Goal: Information Seeking & Learning: Learn about a topic

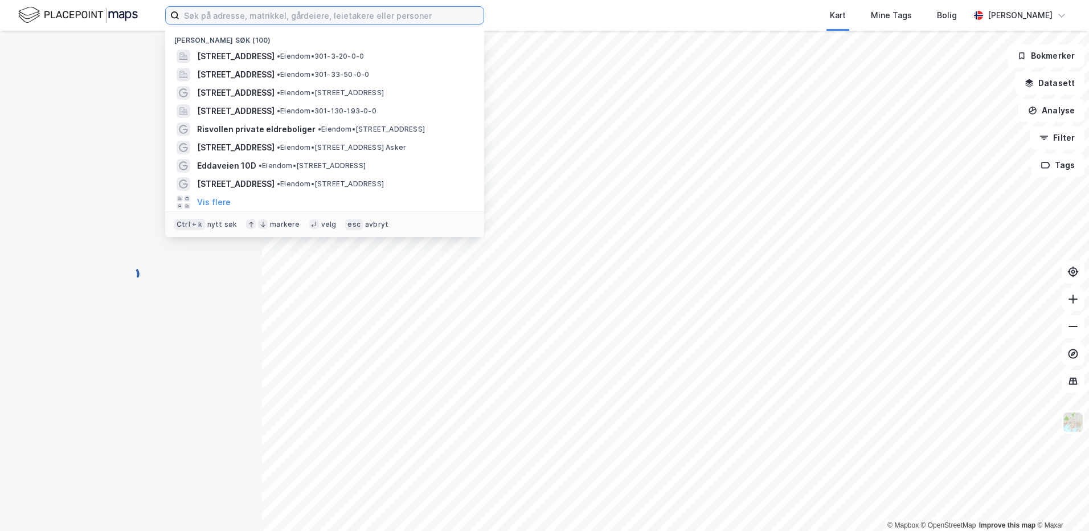
click at [273, 11] on input at bounding box center [331, 15] width 304 height 17
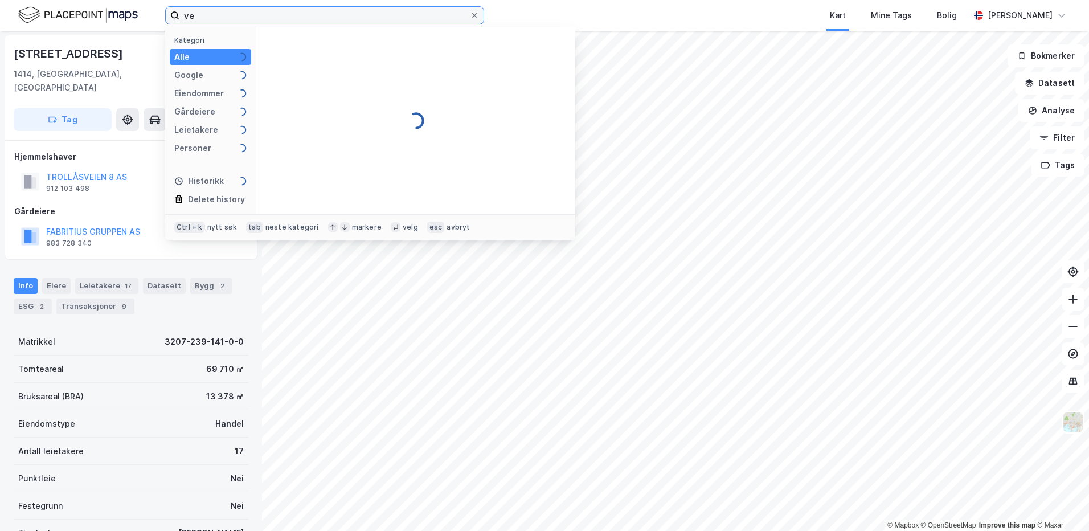
type input "v"
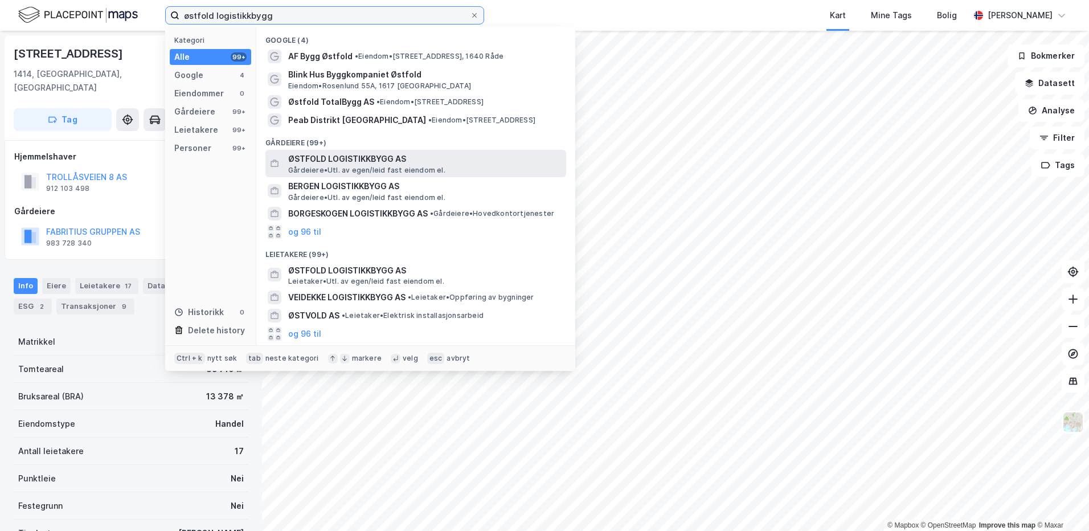
type input "østfold logistikkbygg"
click at [353, 166] on span "Gårdeiere • Utl. av egen/leid fast eiendom el." at bounding box center [366, 170] width 157 height 9
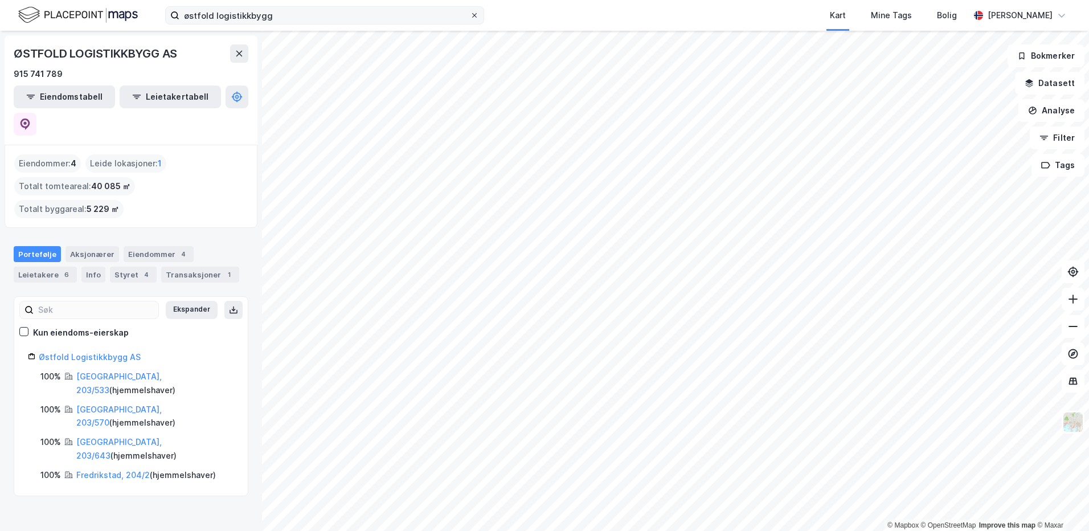
click at [474, 15] on icon at bounding box center [474, 15] width 5 height 5
click at [470, 15] on input "østfold logistikkbygg" at bounding box center [324, 15] width 290 height 17
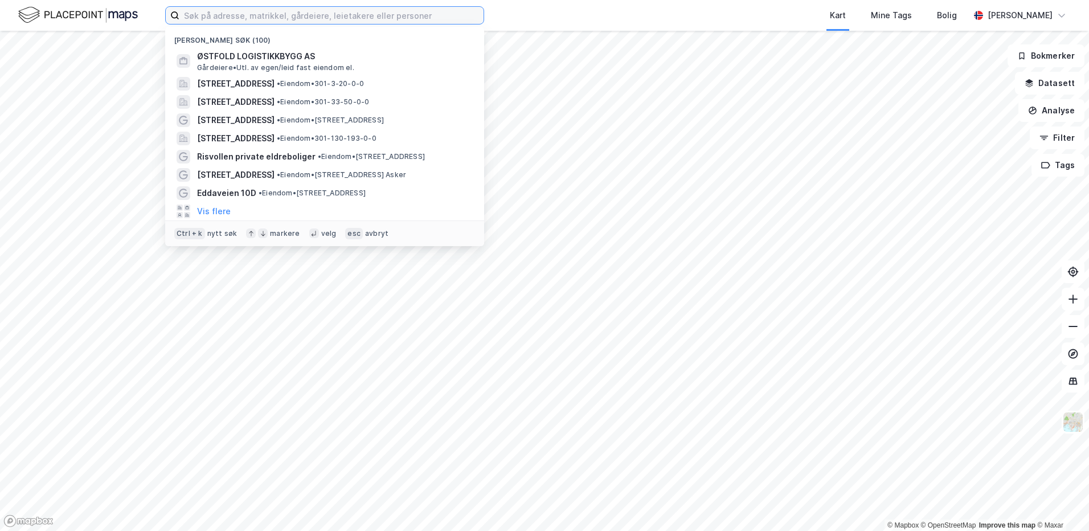
click at [452, 12] on input at bounding box center [331, 15] width 304 height 17
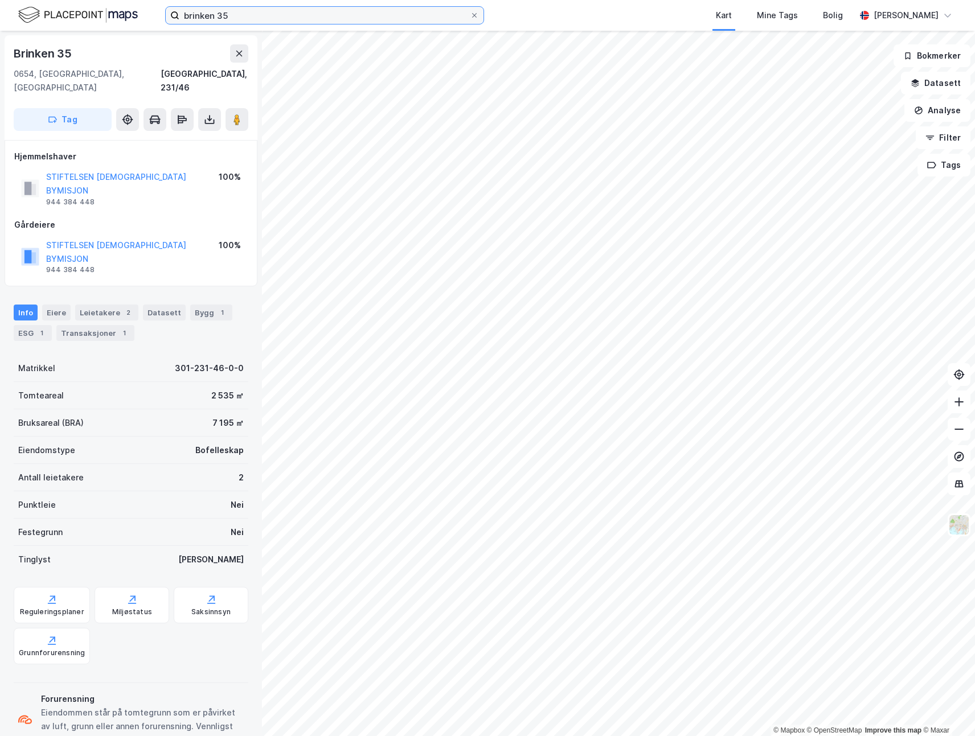
click at [347, 14] on input "brinken 35" at bounding box center [324, 15] width 290 height 17
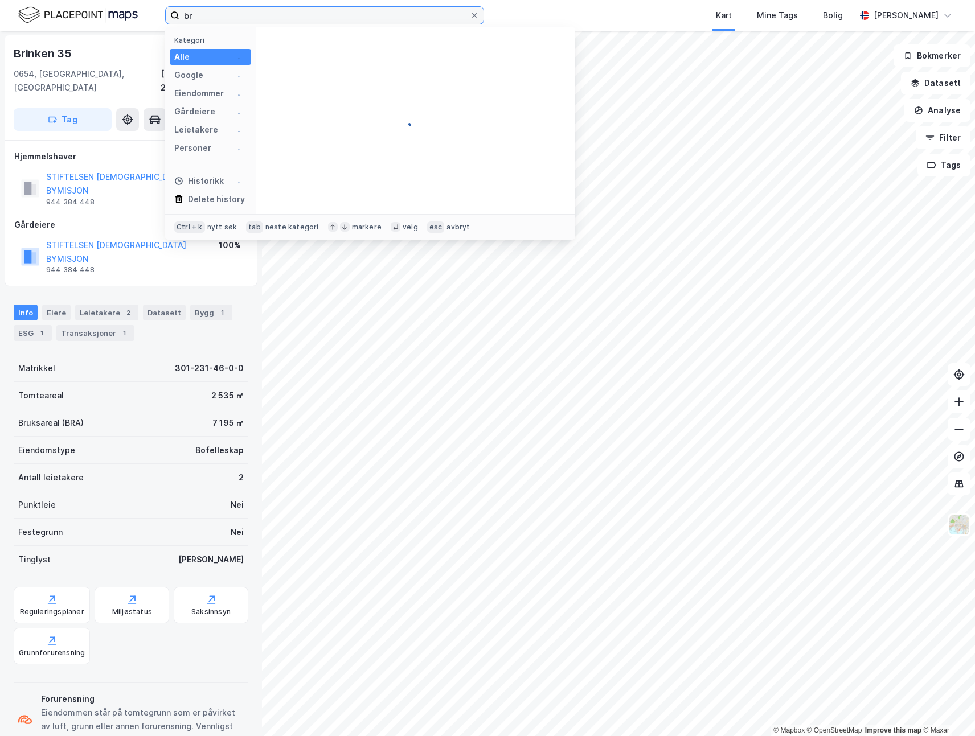
type input "b"
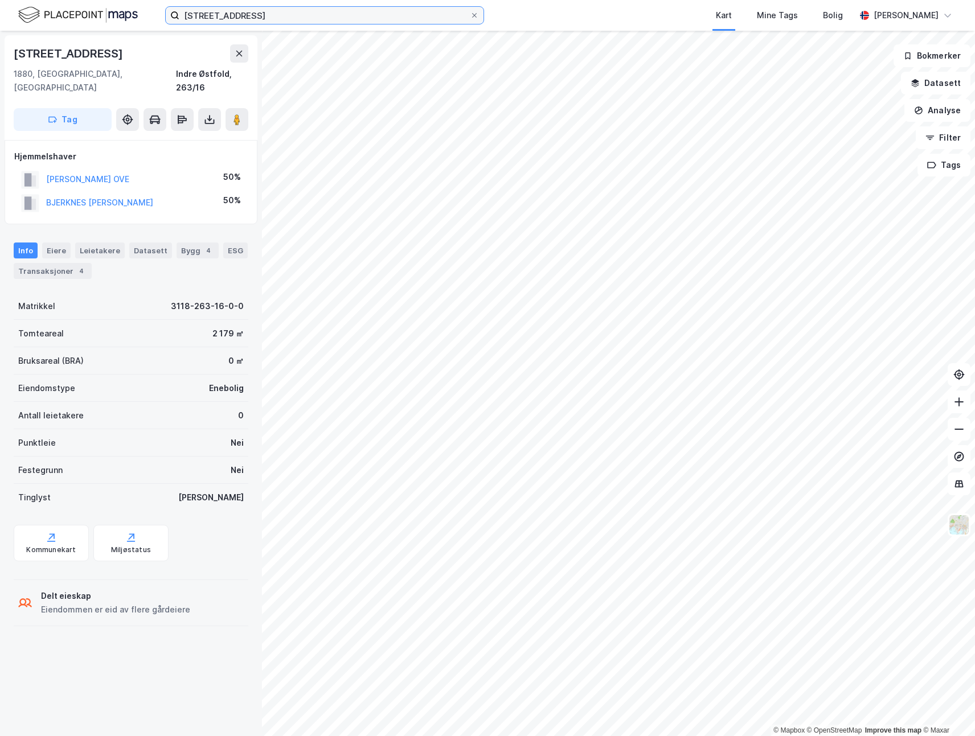
click at [294, 13] on input "[STREET_ADDRESS]" at bounding box center [324, 15] width 290 height 17
type input "[STREET_ADDRESS]"
click at [475, 18] on icon at bounding box center [474, 15] width 7 height 7
click at [470, 18] on input "[STREET_ADDRESS]" at bounding box center [324, 15] width 290 height 17
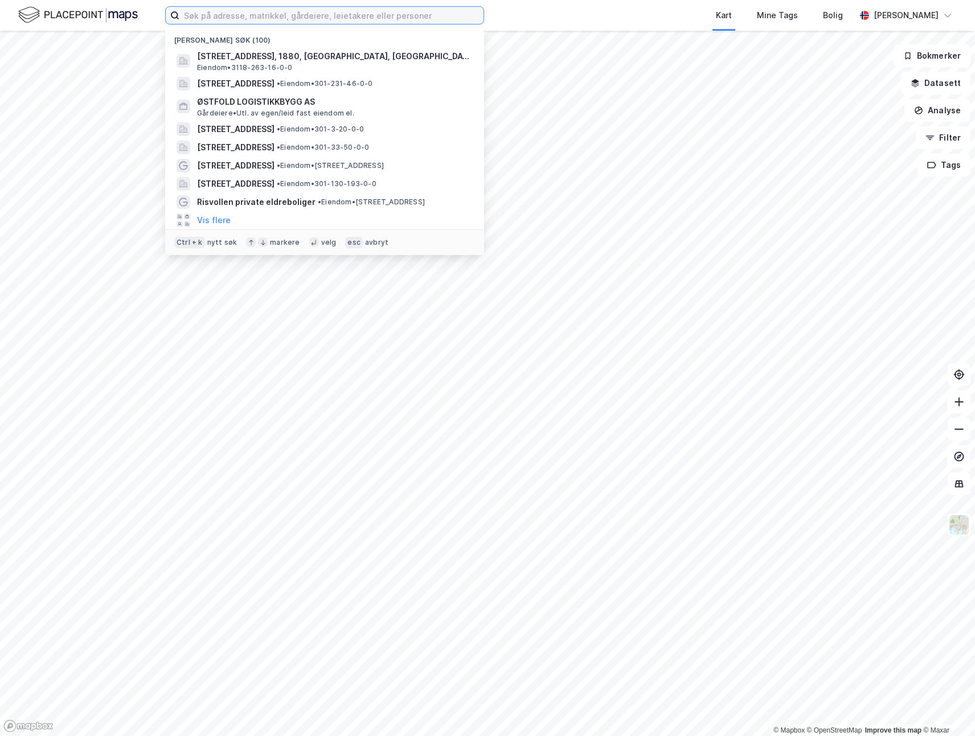
click at [438, 14] on input at bounding box center [331, 15] width 304 height 17
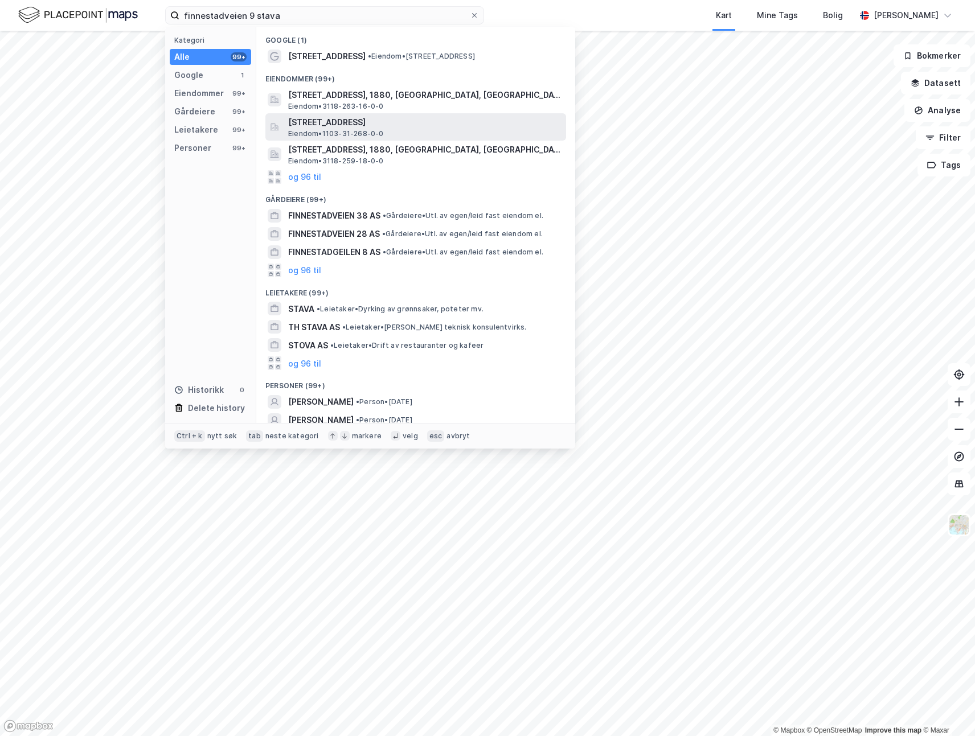
click at [441, 124] on span "[STREET_ADDRESS]" at bounding box center [424, 123] width 273 height 14
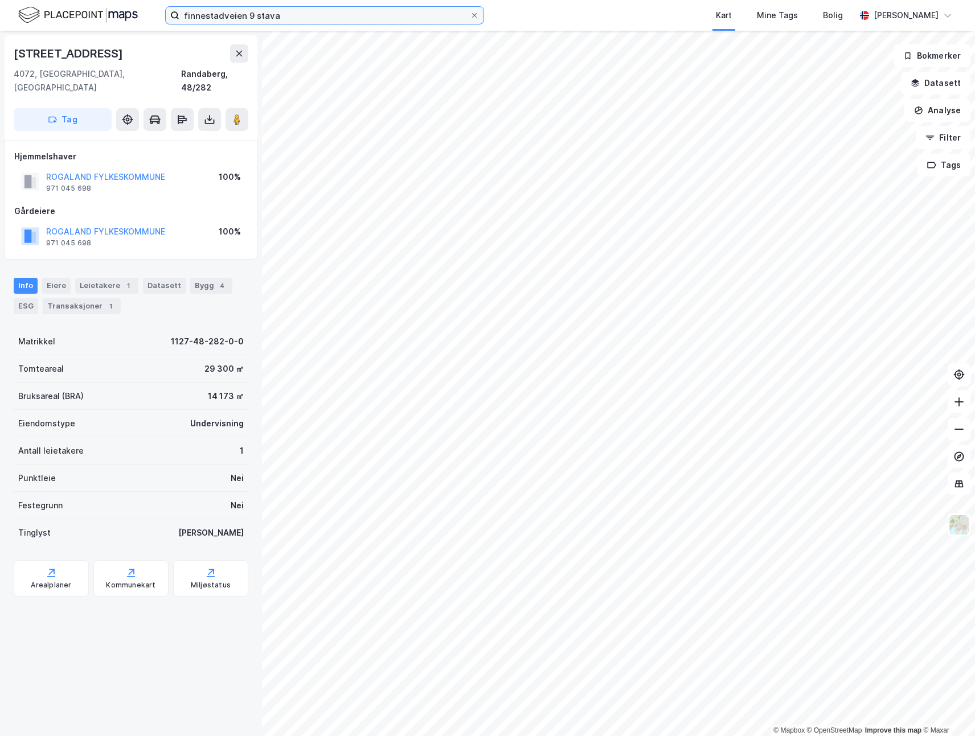
click at [323, 22] on input "finnestadveien 9 stava" at bounding box center [324, 15] width 290 height 17
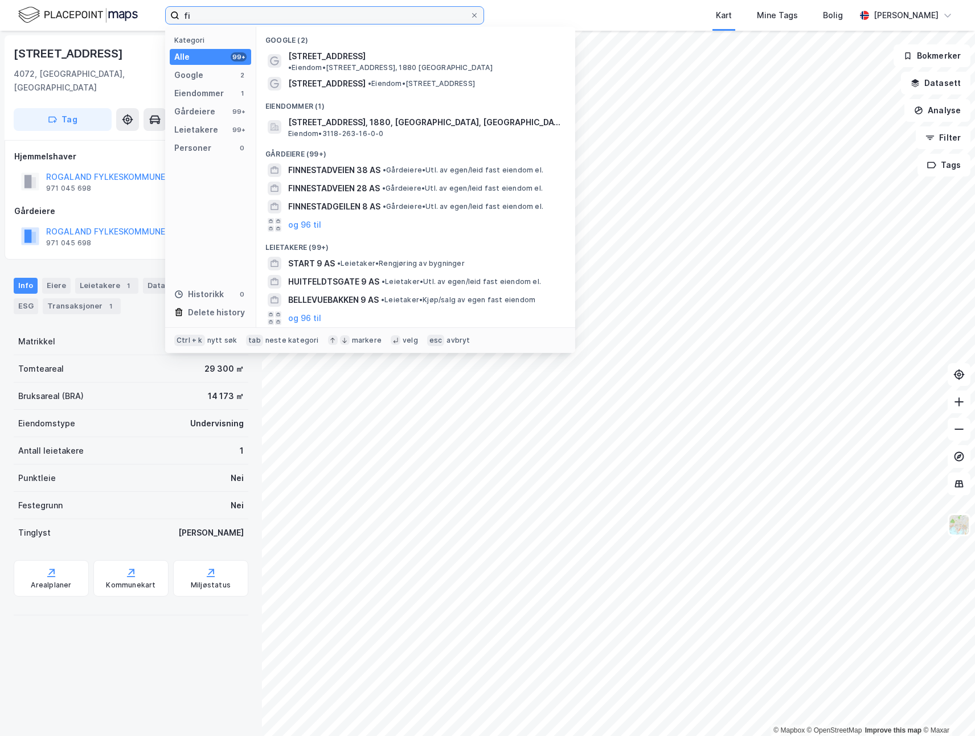
type input "f"
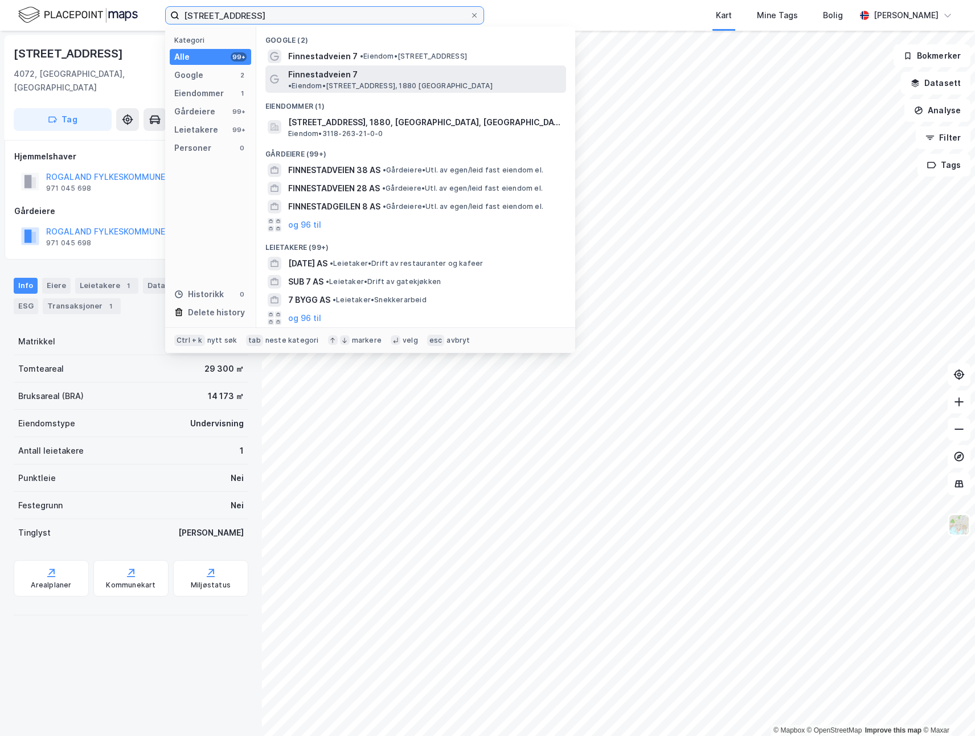
type input "[STREET_ADDRESS]"
